Goal: Information Seeking & Learning: Learn about a topic

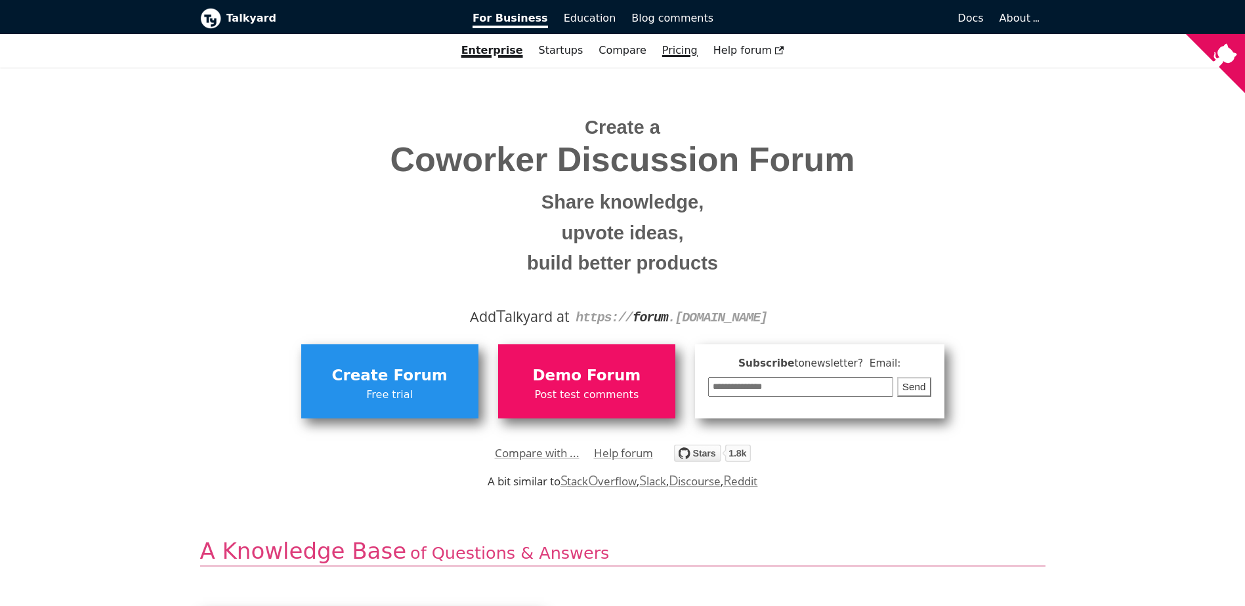
click at [672, 50] on link "Pricing" at bounding box center [679, 50] width 51 height 22
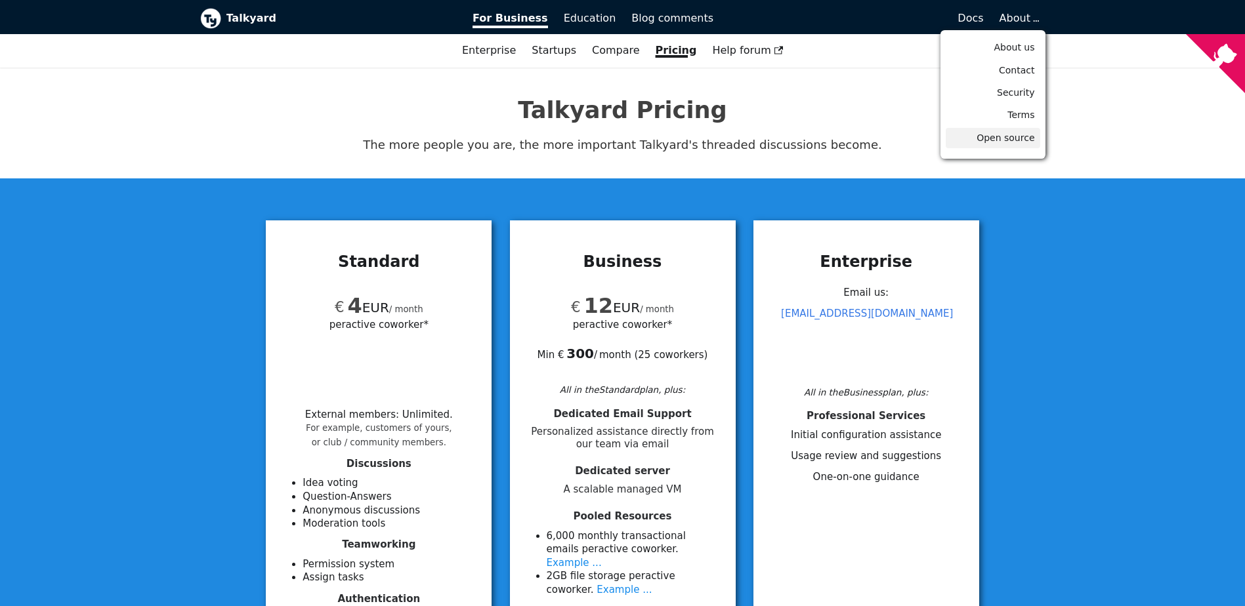
click at [1012, 141] on span "Open source" at bounding box center [1006, 138] width 58 height 11
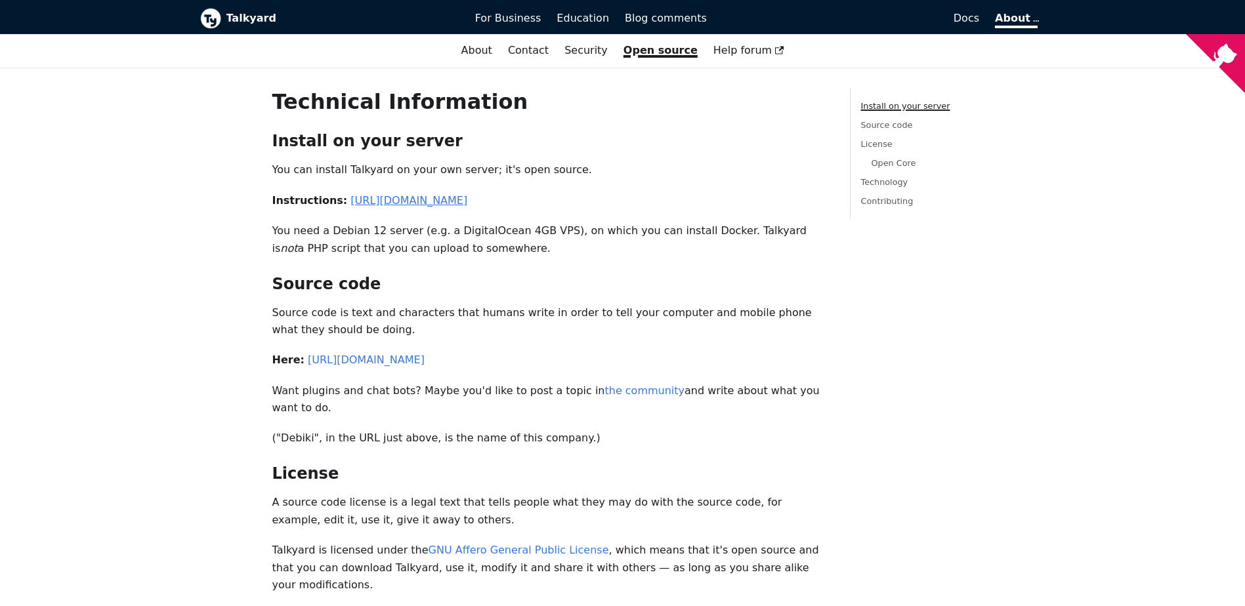
click at [391, 202] on link "https://github.com/debiki/talkyard-prod-one" at bounding box center [408, 200] width 117 height 12
